Goal: Transaction & Acquisition: Purchase product/service

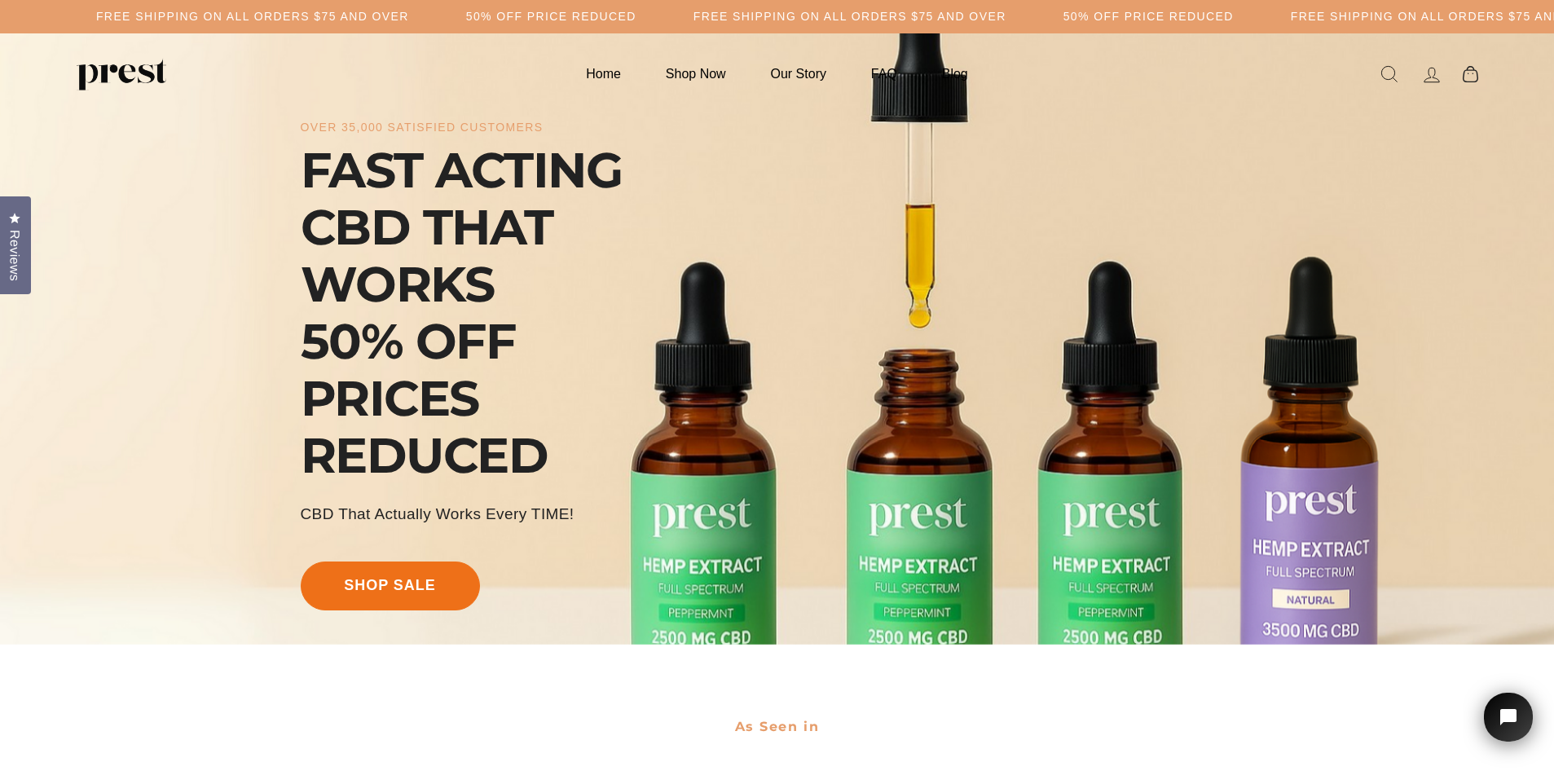
click at [401, 576] on link "shop sale" at bounding box center [390, 585] width 179 height 49
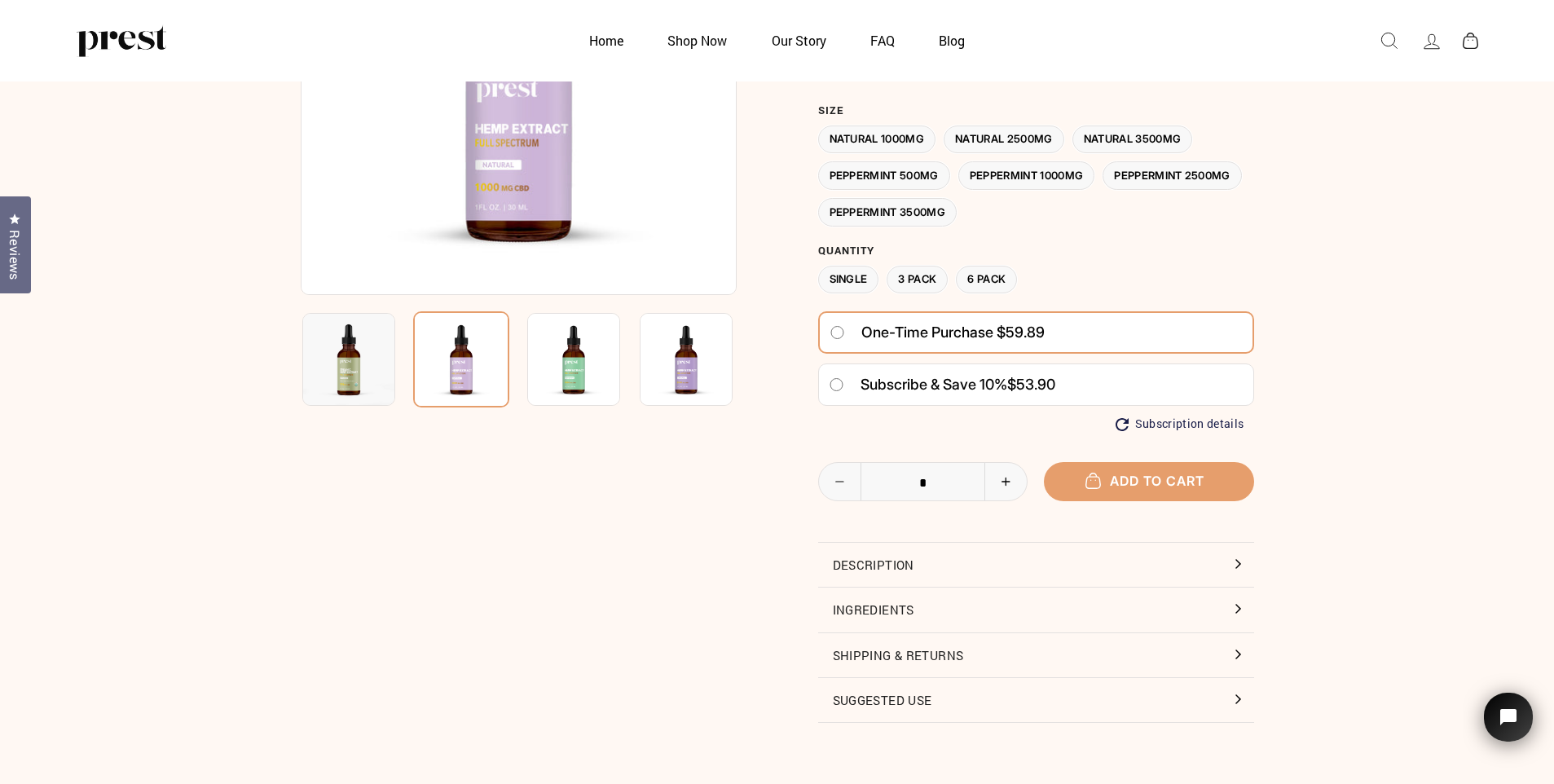
scroll to position [286, 0]
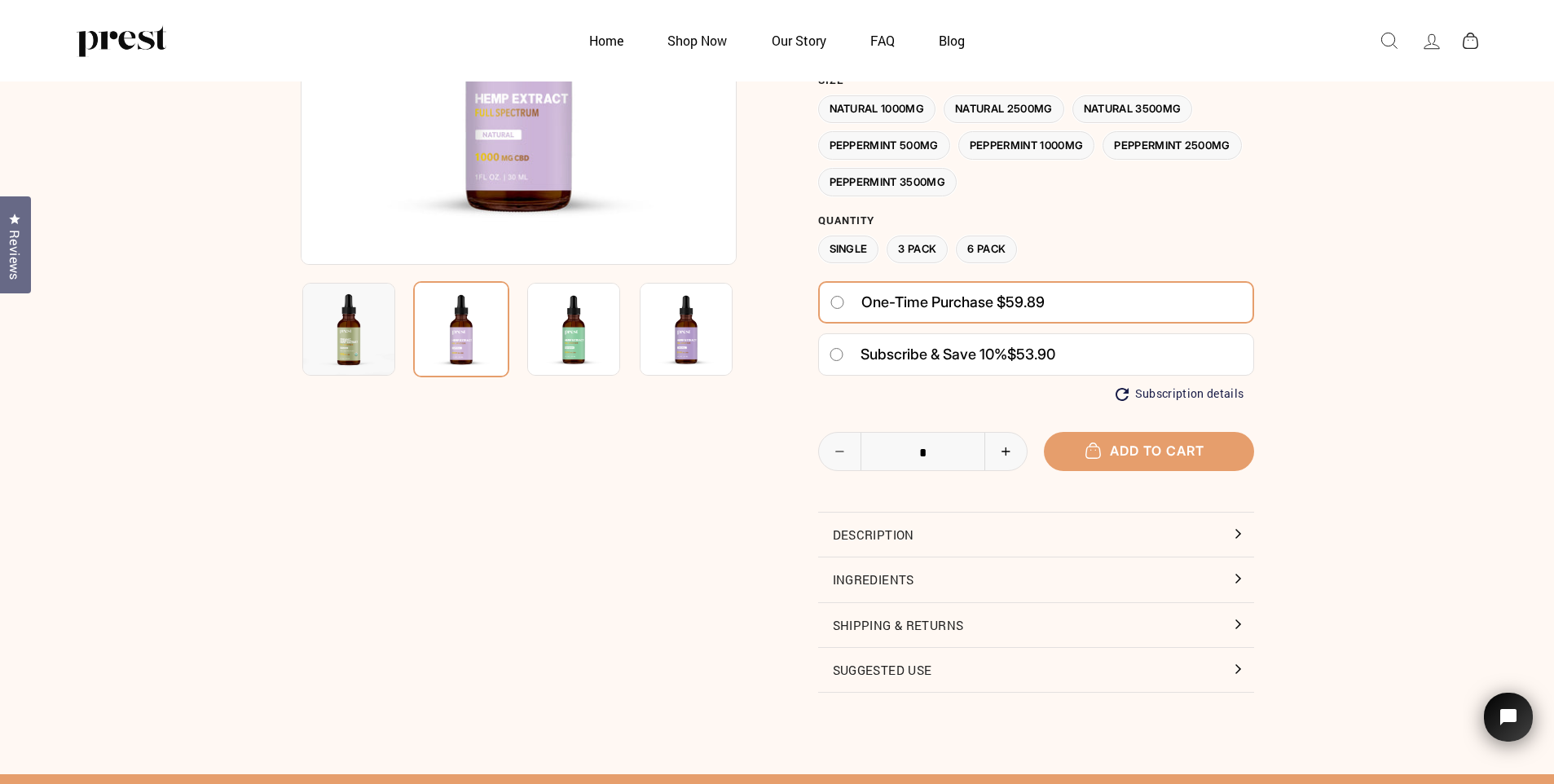
click at [1239, 534] on button "Description" at bounding box center [1036, 534] width 436 height 44
